Goal: Find specific page/section: Find specific page/section

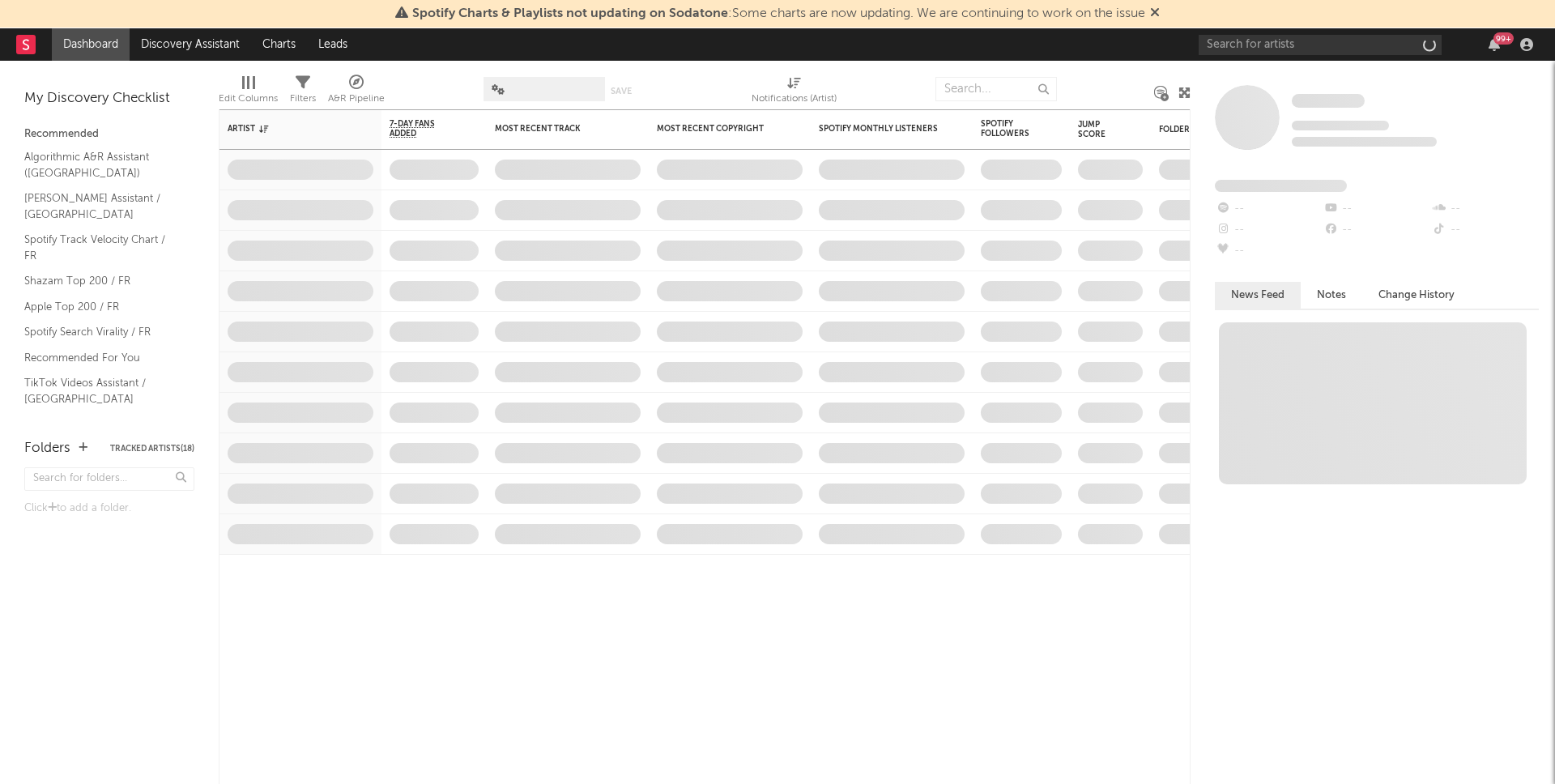
click at [554, 61] on div "Edit Columns Filters A&R Pipeline Save Save as Notifications (Artist)" at bounding box center [704, 85] width 972 height 48
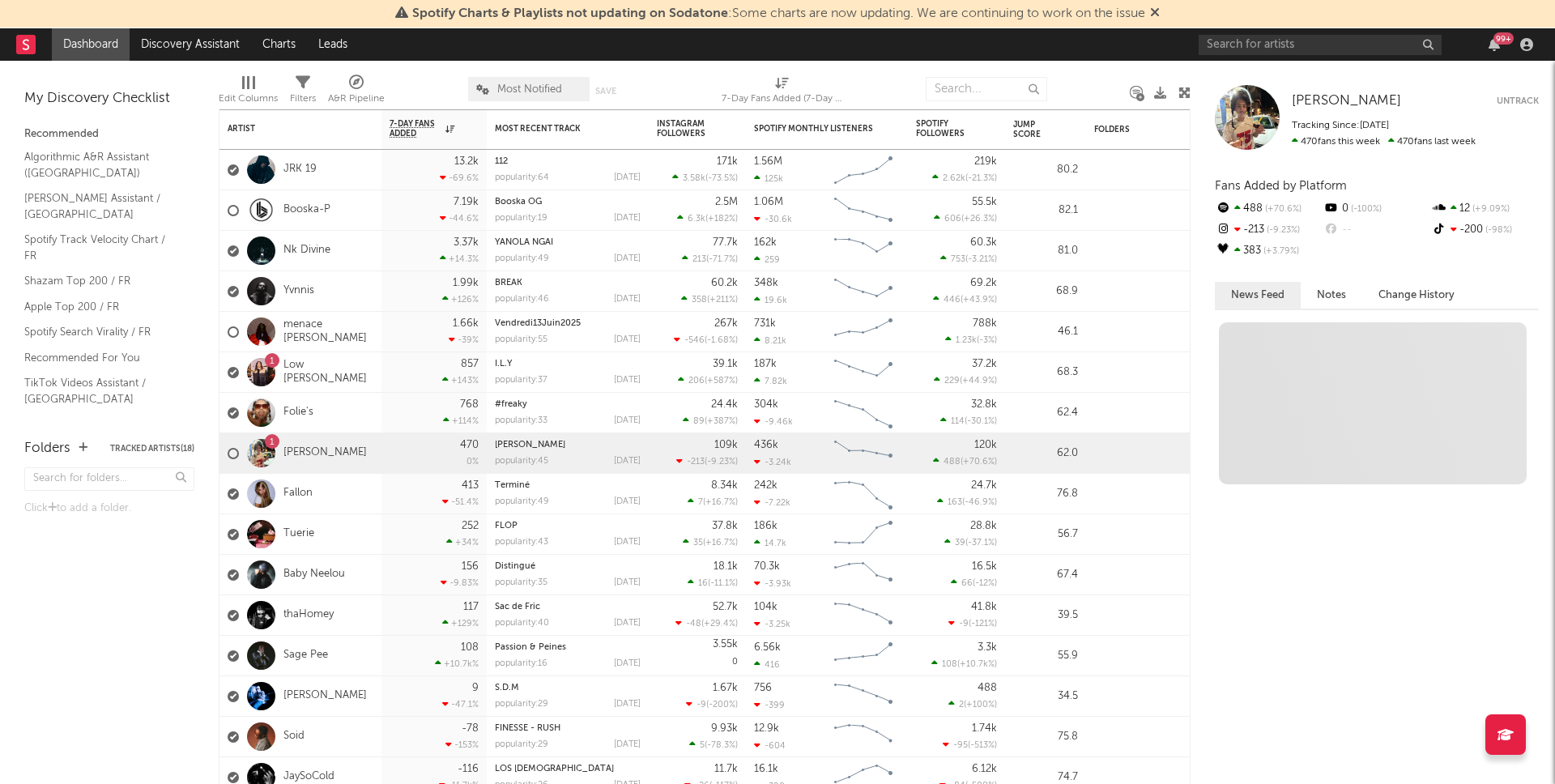
click at [528, 106] on div "Most Notified Save Save as" at bounding box center [553, 89] width 170 height 41
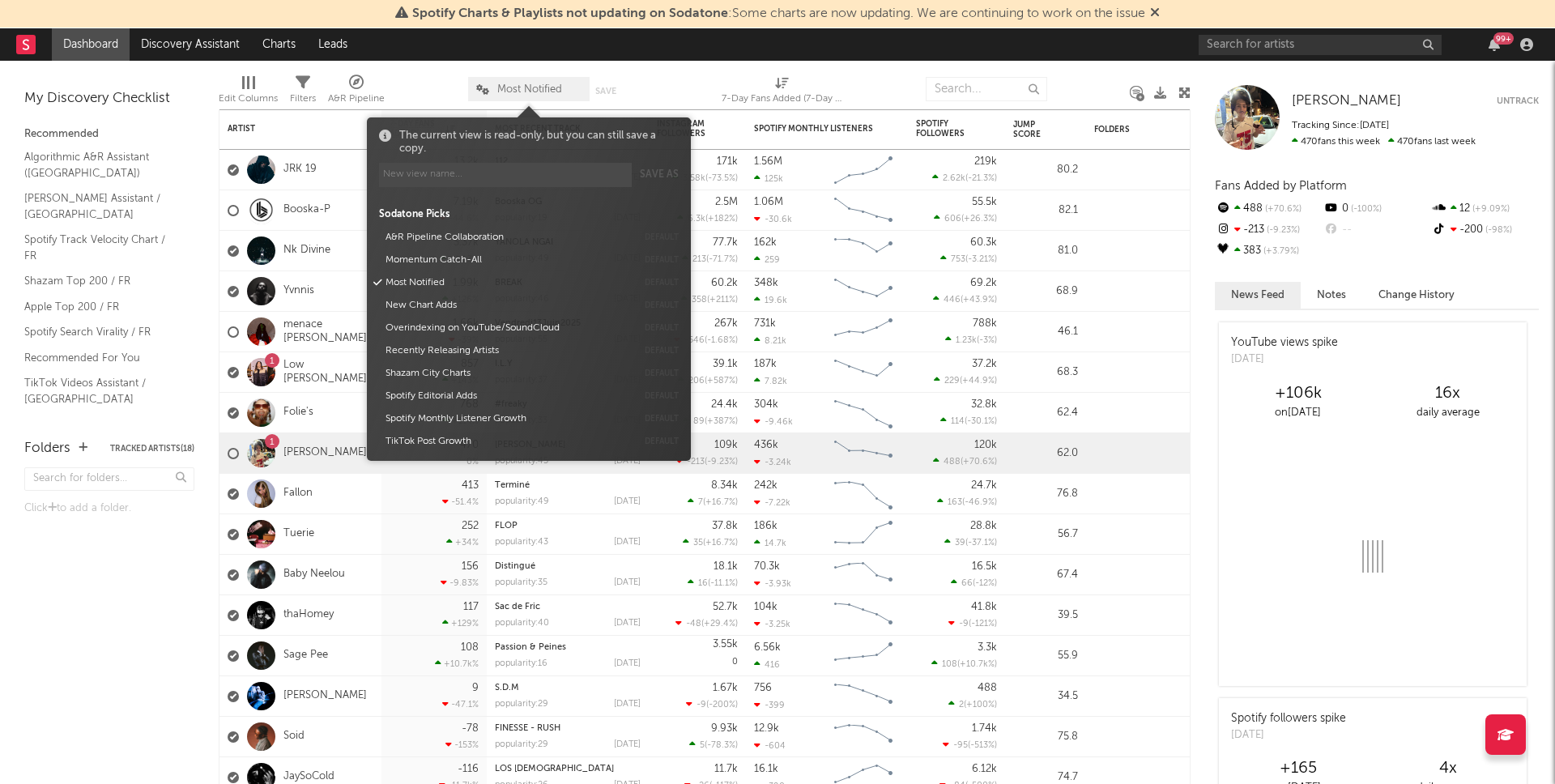
click at [532, 92] on span "Most Notified" at bounding box center [529, 89] width 65 height 11
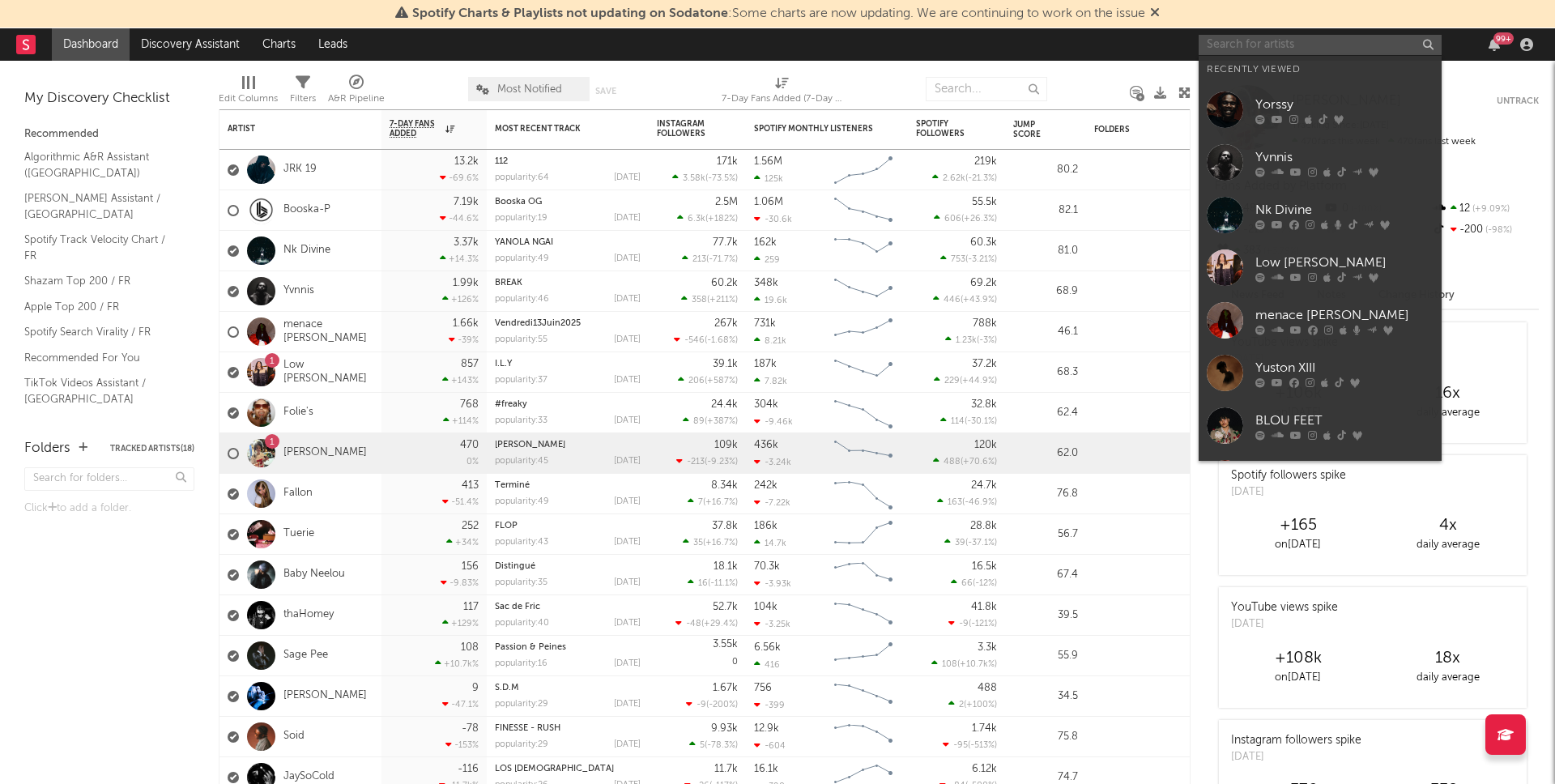
click at [1260, 46] on input "text" at bounding box center [1320, 44] width 243 height 20
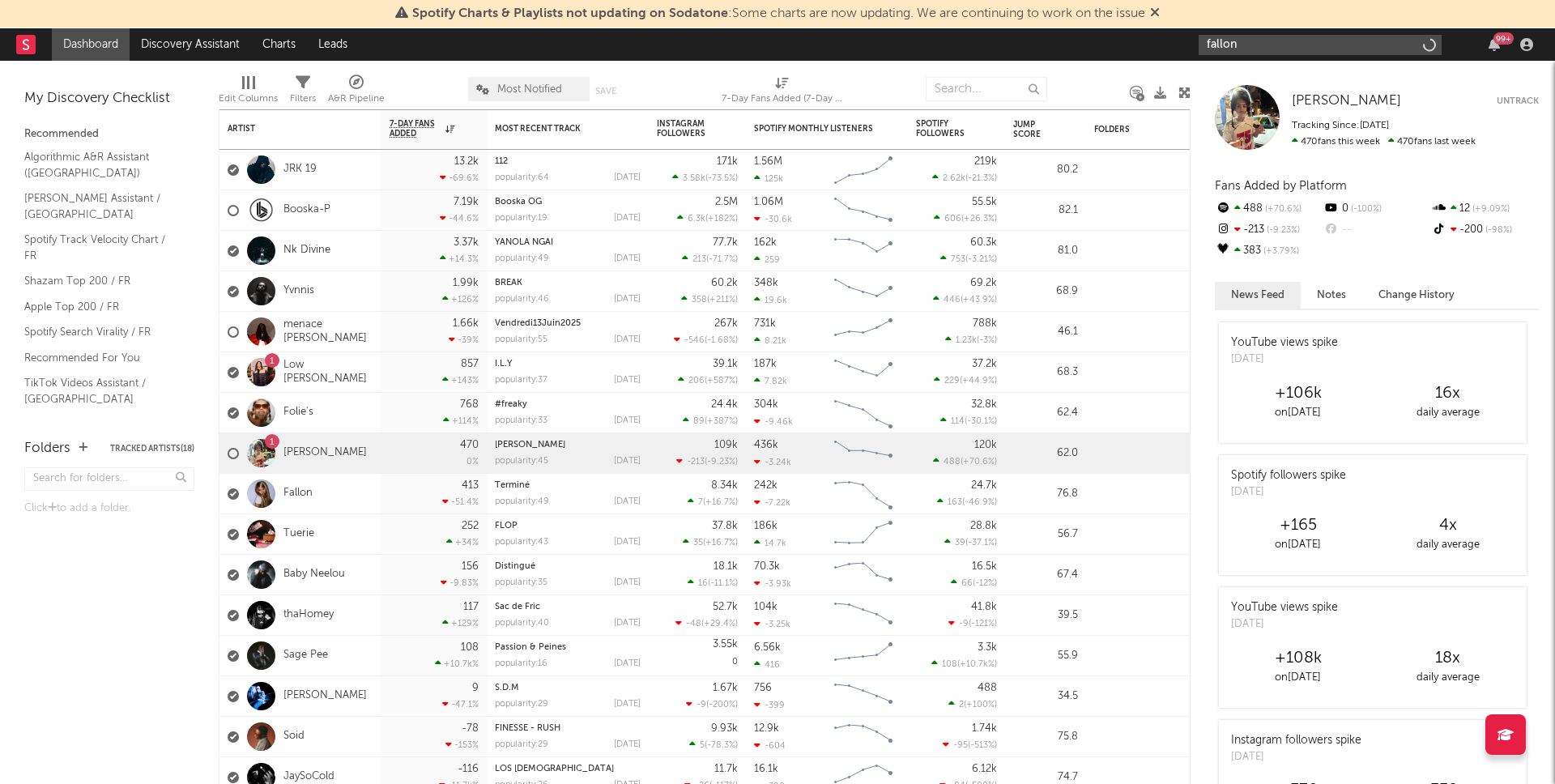
type input "fallon"
click at [1279, 49] on input "fallon" at bounding box center [1320, 44] width 243 height 20
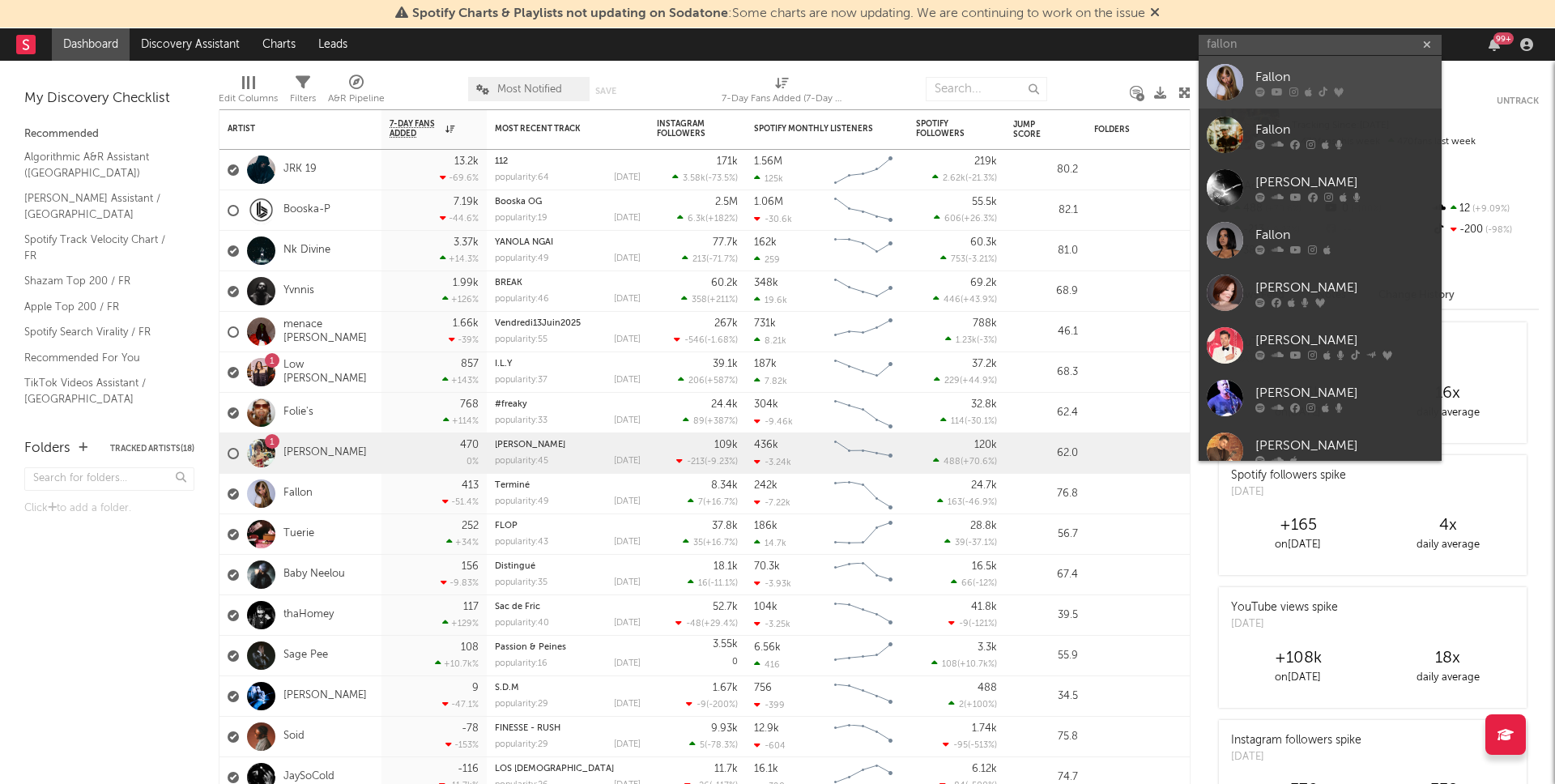
click at [1289, 97] on icon at bounding box center [1293, 92] width 9 height 10
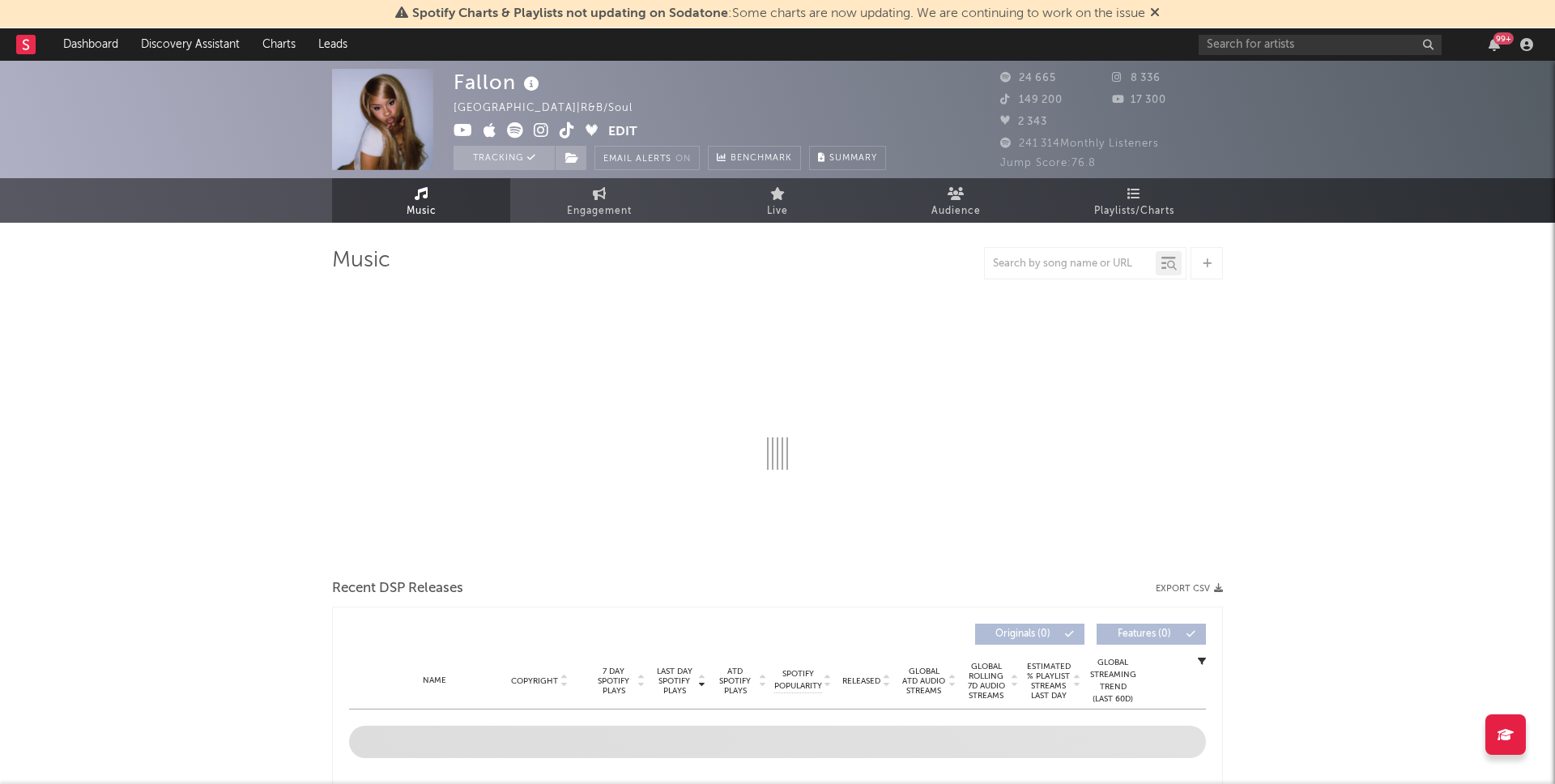
select select "6m"
